Goal: Task Accomplishment & Management: Use online tool/utility

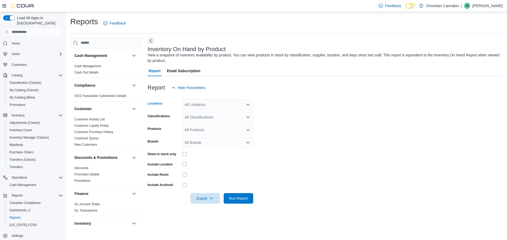
click at [211, 106] on div "All Locations" at bounding box center [217, 105] width 71 height 11
click at [212, 122] on span "1 - Chrontact Cannabis - [STREET_ADDRESS] Unit 1" at bounding box center [238, 121] width 88 height 5
click at [283, 124] on form "Locations 1 - Chrontact Cannabis - [STREET_ADDRESS] Unit 1 Combo box. Selected.…" at bounding box center [325, 148] width 355 height 111
click at [223, 120] on div "All Classifications" at bounding box center [217, 117] width 71 height 11
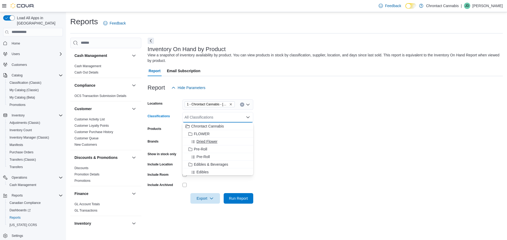
click at [206, 142] on span "Dried Flower" at bounding box center [206, 141] width 21 height 5
click at [280, 148] on form "Locations 1 - Chrontact Cannabis - [STREET_ADDRESS] Unit 1 Classifications Drie…" at bounding box center [325, 148] width 355 height 111
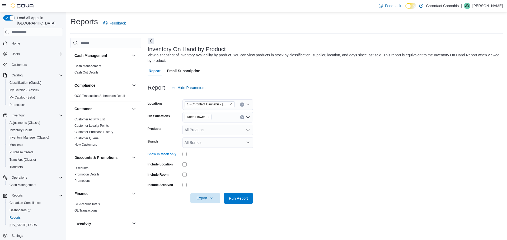
click at [211, 200] on icon "button" at bounding box center [211, 198] width 4 height 4
click at [211, 169] on span "Export to Excel" at bounding box center [206, 167] width 24 height 4
